Goal: Task Accomplishment & Management: Manage account settings

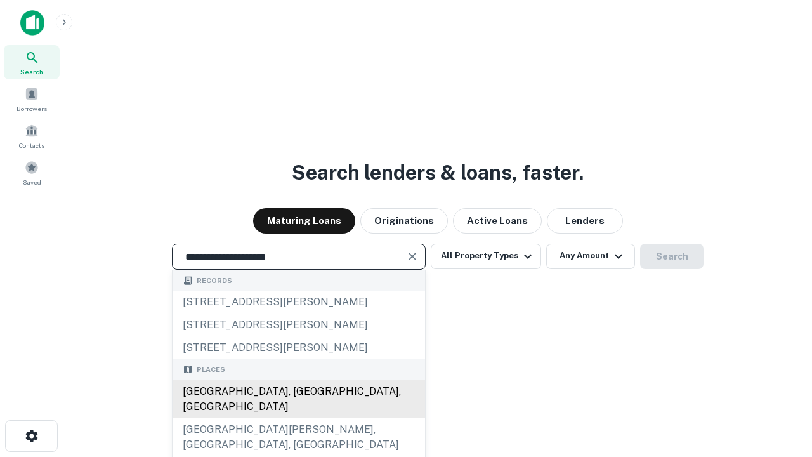
click at [298, 418] on div "[GEOGRAPHIC_DATA], [GEOGRAPHIC_DATA], [GEOGRAPHIC_DATA]" at bounding box center [299, 399] width 253 height 38
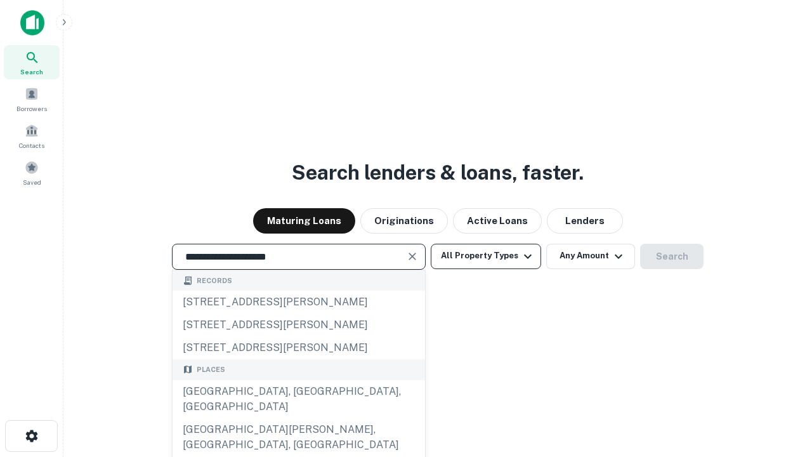
type input "**********"
click at [486, 256] on button "All Property Types" at bounding box center [486, 256] width 110 height 25
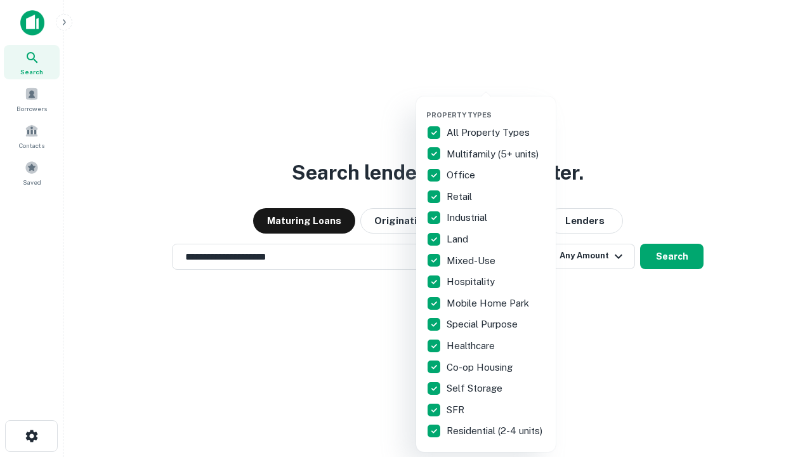
click at [496, 107] on button "button" at bounding box center [496, 107] width 140 height 1
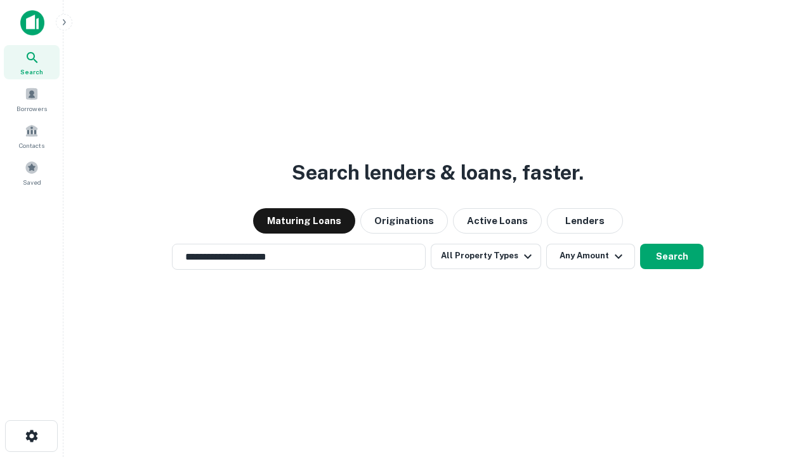
scroll to position [20, 0]
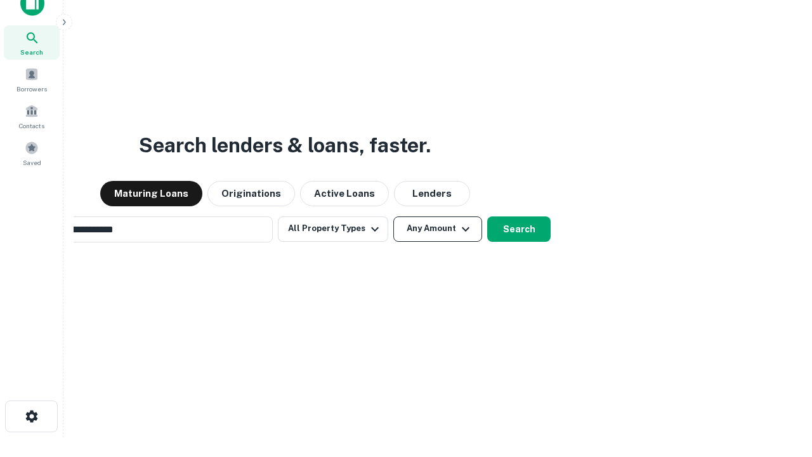
click at [393, 216] on button "Any Amount" at bounding box center [437, 228] width 89 height 25
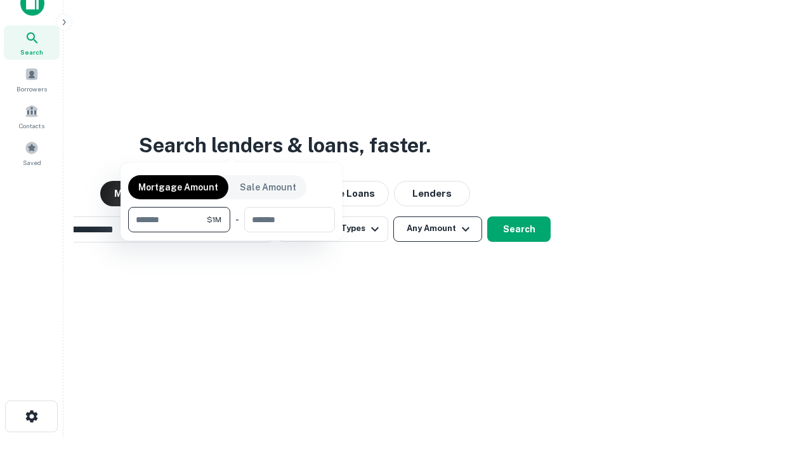
scroll to position [20, 0]
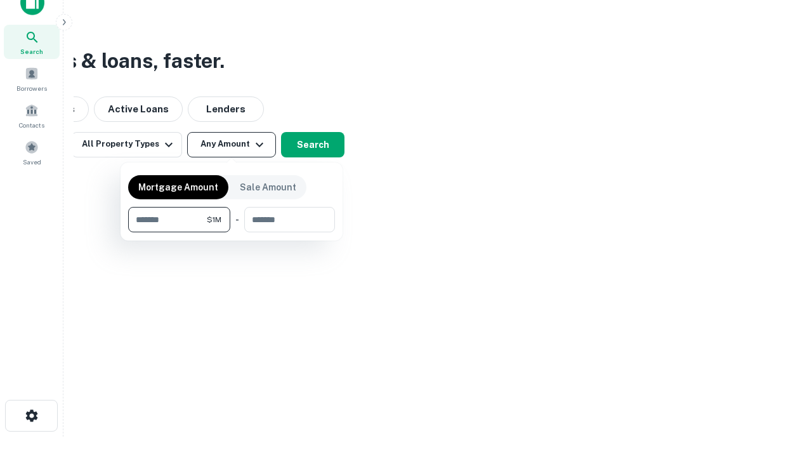
type input "*******"
click at [232, 232] on button "button" at bounding box center [231, 232] width 207 height 1
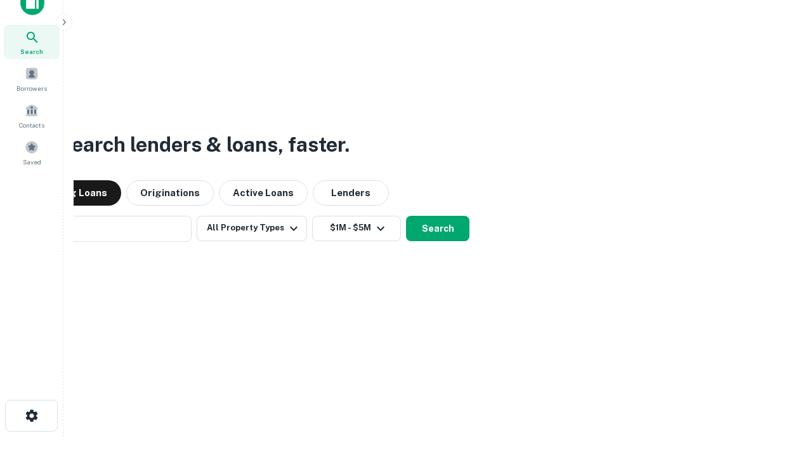
scroll to position [20, 0]
click at [406, 216] on button "Search" at bounding box center [437, 228] width 63 height 25
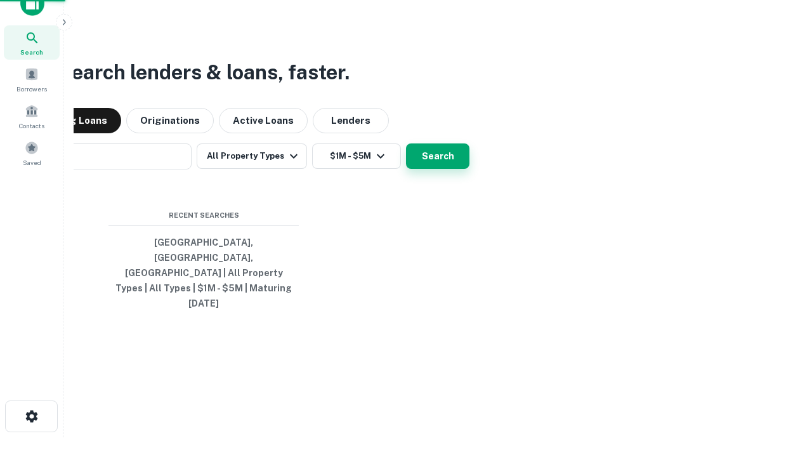
scroll to position [20, 0]
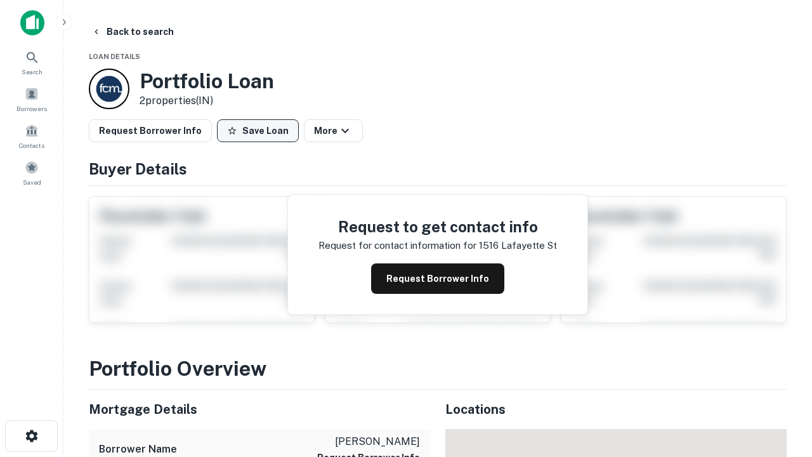
click at [258, 131] on button "Save Loan" at bounding box center [258, 130] width 82 height 23
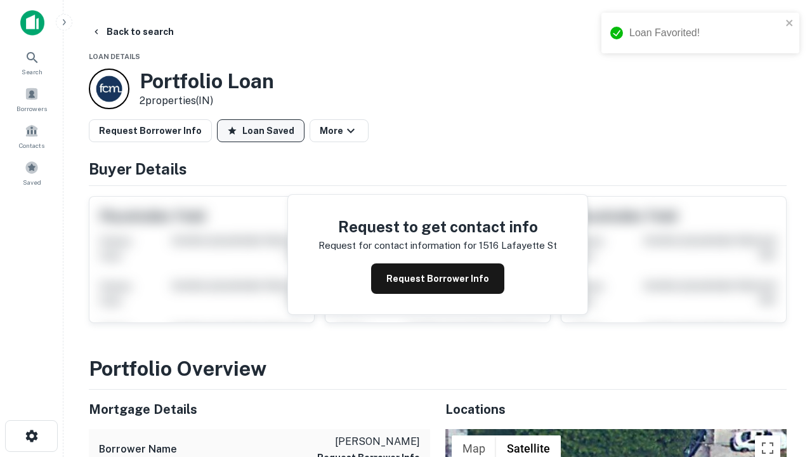
click at [261, 131] on button "Loan Saved" at bounding box center [261, 130] width 88 height 23
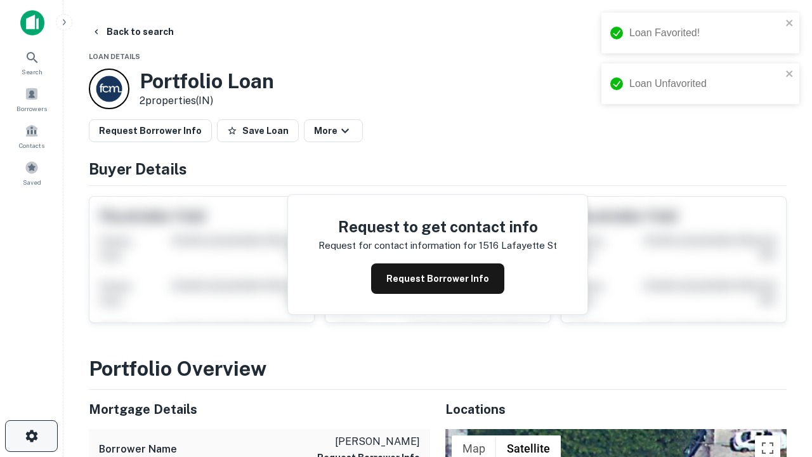
click at [31, 436] on icon "button" at bounding box center [31, 435] width 15 height 15
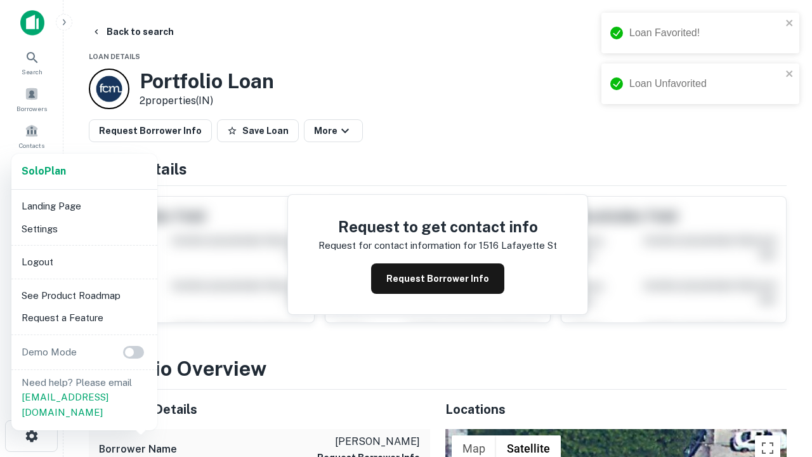
click at [84, 261] on li "Logout" at bounding box center [84, 262] width 136 height 23
